Goal: Check status: Check status

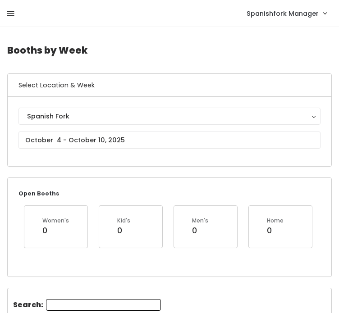
click at [10, 17] on icon at bounding box center [10, 14] width 7 height 8
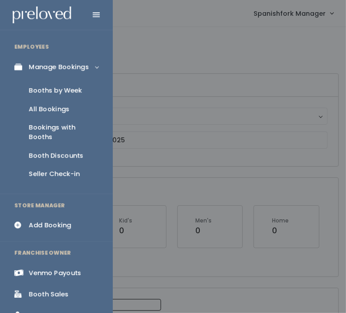
click at [63, 151] on div "Booth Discounts" at bounding box center [56, 155] width 55 height 9
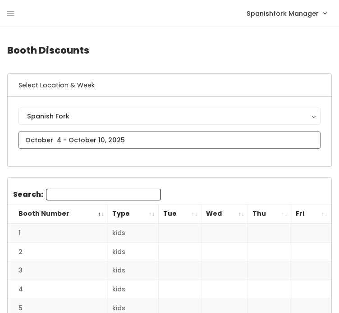
click at [110, 137] on input "text" at bounding box center [169, 140] width 302 height 17
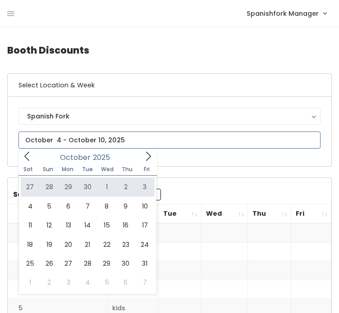
type input "September 27 to October 3"
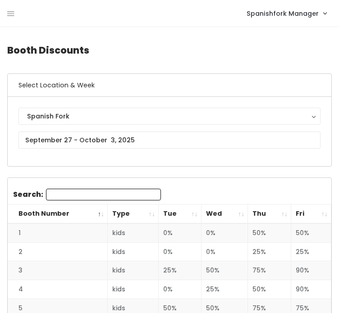
click at [274, 212] on th "Thu" at bounding box center [269, 214] width 43 height 19
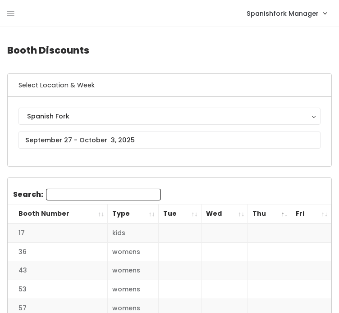
click at [274, 212] on th "Thu" at bounding box center [269, 214] width 43 height 19
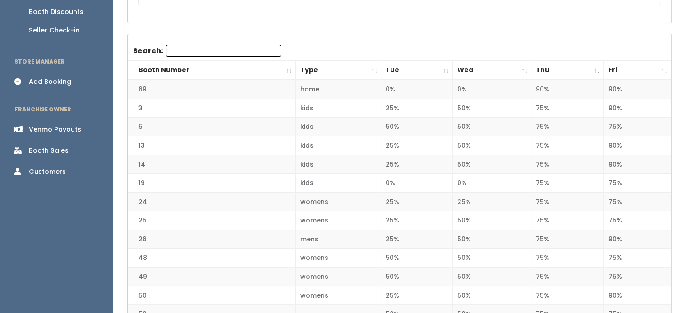
scroll to position [167, 0]
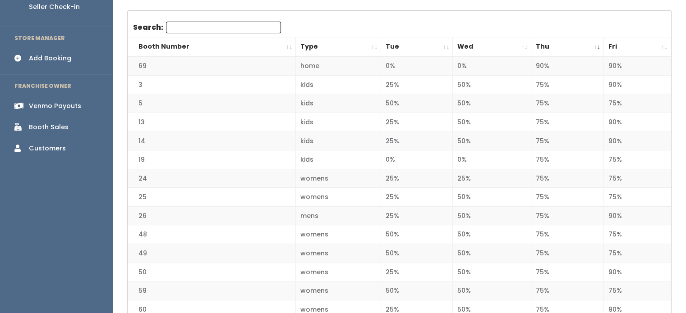
click at [50, 123] on div "Booth Sales" at bounding box center [49, 127] width 40 height 9
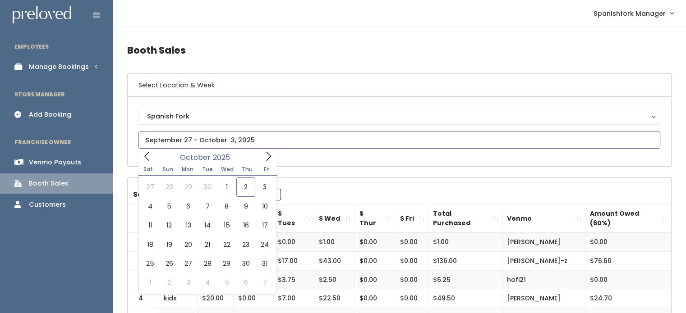
click at [234, 137] on input "text" at bounding box center [399, 140] width 522 height 17
type input "September 27 to October 3"
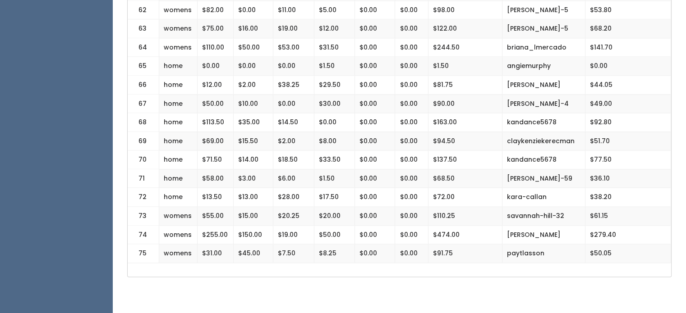
scroll to position [1374, 0]
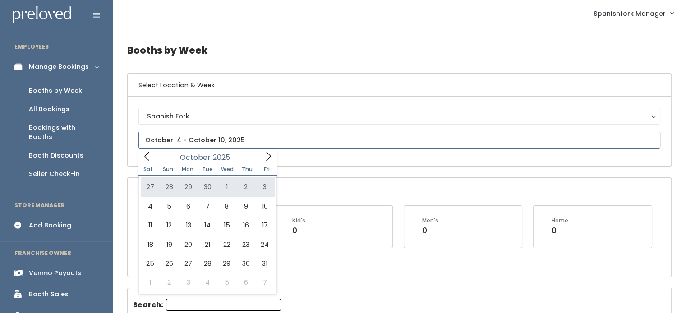
type input "September 27 to October 3"
